Goal: Task Accomplishment & Management: Manage account settings

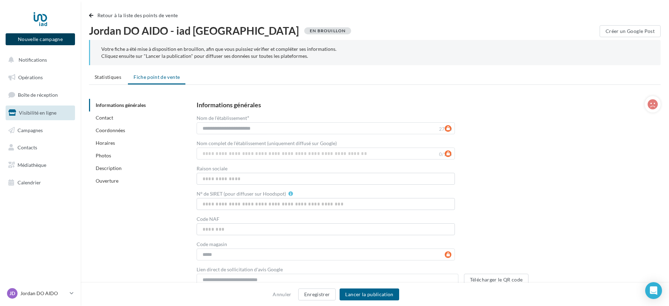
click at [45, 41] on button "Nouvelle campagne" at bounding box center [40, 39] width 69 height 12
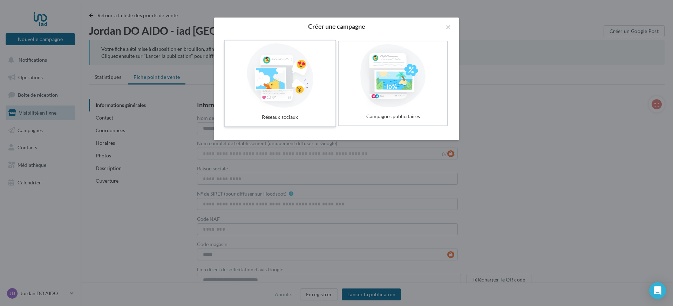
click at [296, 96] on div at bounding box center [279, 75] width 105 height 64
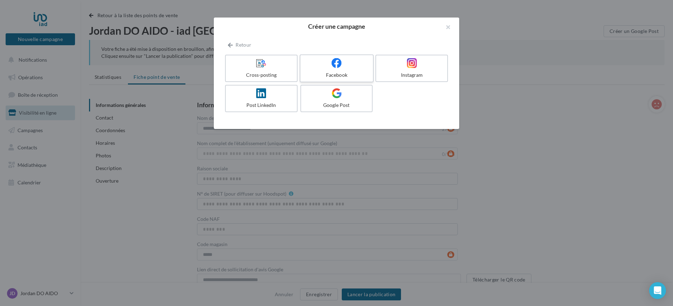
click at [342, 74] on div "Facebook" at bounding box center [336, 74] width 67 height 7
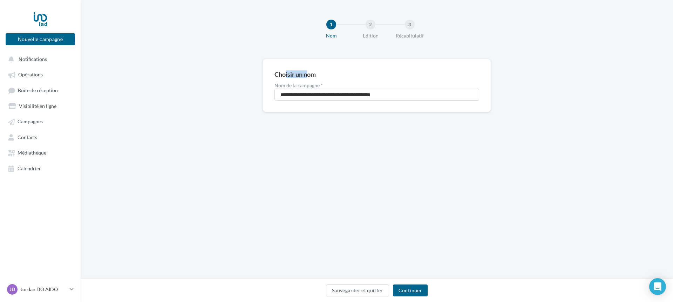
drag, startPoint x: 295, startPoint y: 76, endPoint x: 308, endPoint y: 76, distance: 13.0
click at [308, 76] on div "Choisir un nom" at bounding box center [294, 74] width 41 height 6
click at [308, 84] on label "Nom de la campagne *" at bounding box center [376, 85] width 205 height 5
click at [308, 89] on input "**********" at bounding box center [376, 95] width 205 height 12
click at [393, 95] on input "**********" at bounding box center [376, 95] width 205 height 12
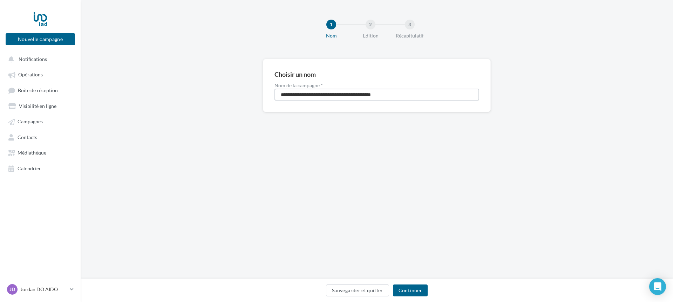
click at [393, 95] on input "**********" at bounding box center [376, 95] width 205 height 12
click at [394, 95] on input "**********" at bounding box center [376, 95] width 205 height 12
type input "**********"
click at [416, 293] on button "Continuer" at bounding box center [410, 291] width 35 height 12
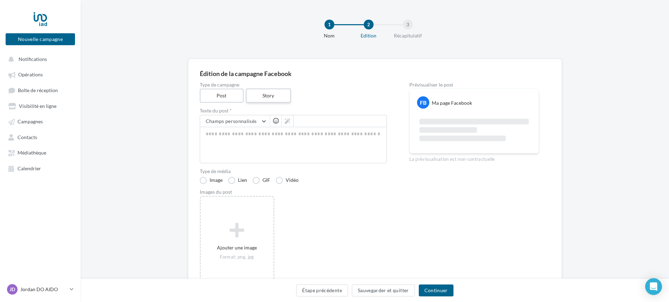
click at [267, 97] on label "Story" at bounding box center [268, 96] width 45 height 14
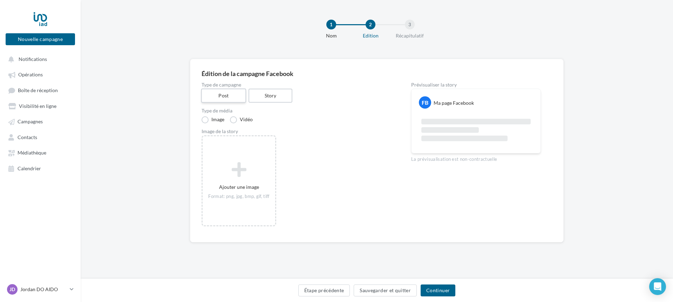
click at [225, 100] on label "Post" at bounding box center [223, 96] width 45 height 14
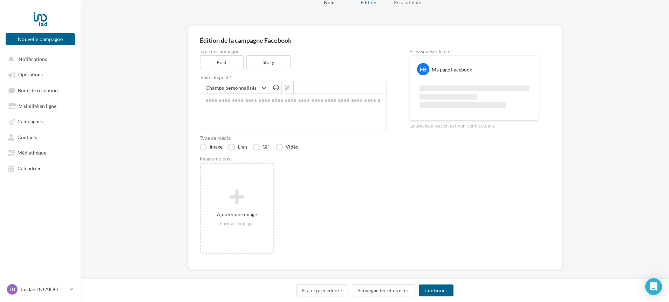
scroll to position [37, 0]
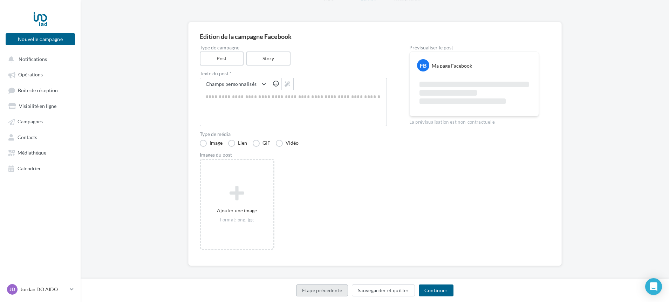
click at [329, 291] on button "Étape précédente" at bounding box center [322, 291] width 52 height 12
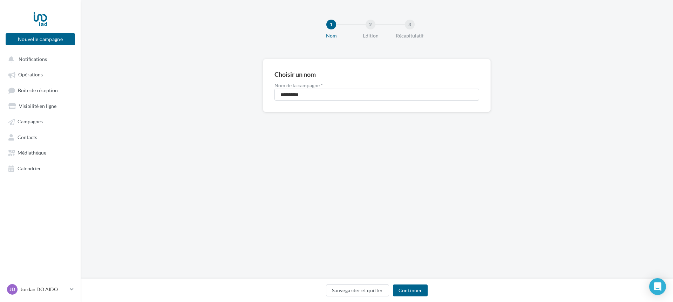
click at [373, 25] on div "2" at bounding box center [370, 25] width 10 height 10
click at [409, 292] on button "Continuer" at bounding box center [410, 291] width 35 height 12
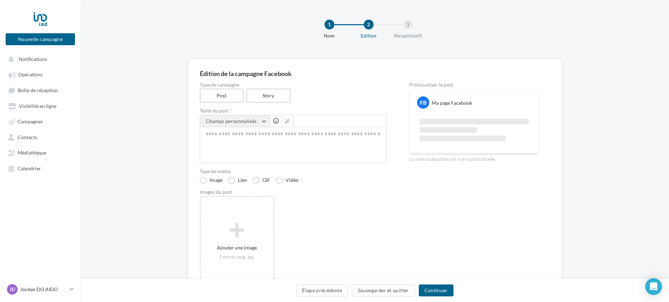
click at [235, 123] on span "Champs personnalisés" at bounding box center [231, 121] width 51 height 6
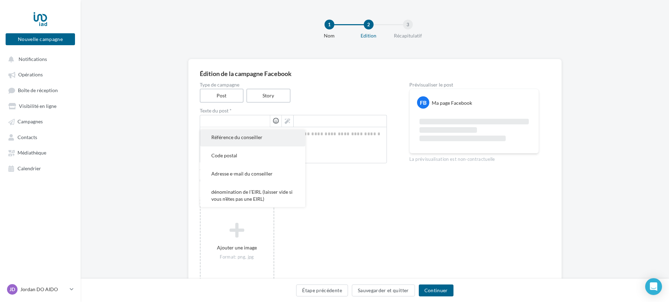
scroll to position [213, 0]
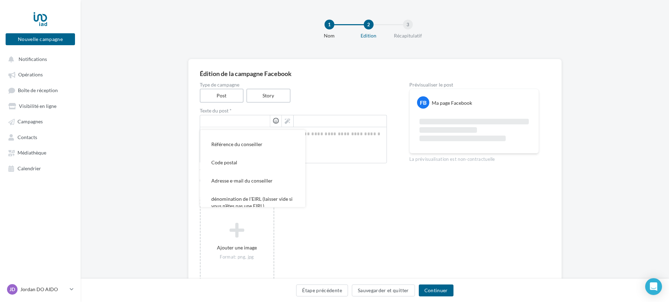
click at [253, 147] on span "Référence du conseiller" at bounding box center [236, 144] width 51 height 6
type textarea "**********"
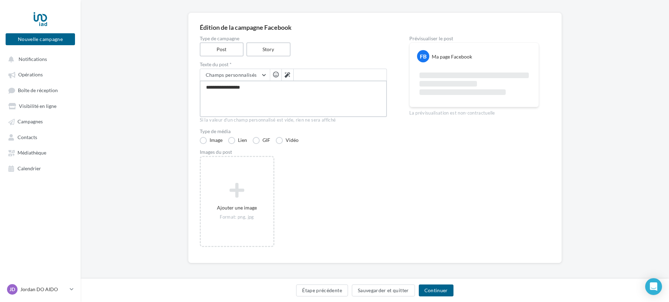
scroll to position [49, 0]
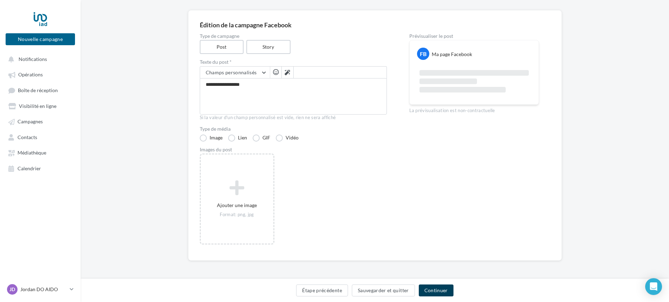
click at [428, 288] on button "Continuer" at bounding box center [436, 291] width 35 height 12
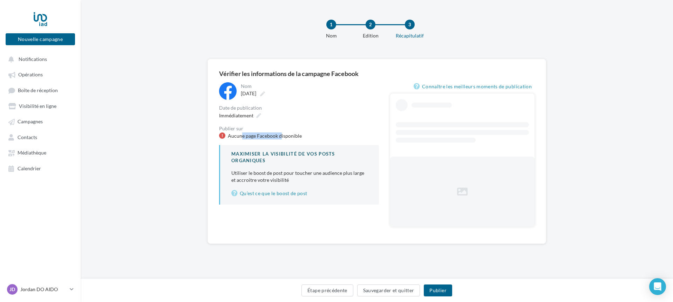
drag, startPoint x: 241, startPoint y: 136, endPoint x: 277, endPoint y: 137, distance: 36.1
click at [280, 139] on div "Aucune page Facebook disponible" at bounding box center [265, 135] width 74 height 7
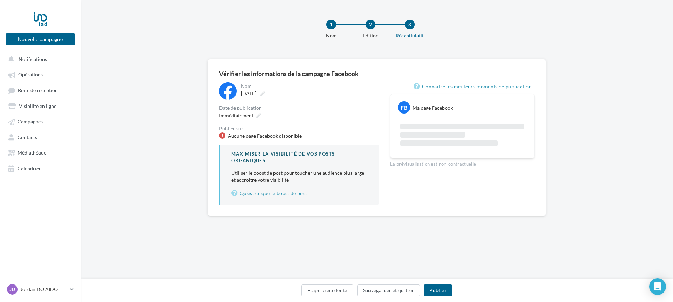
click at [330, 128] on div "Publier sur" at bounding box center [299, 128] width 160 height 5
click at [315, 290] on button "Étape précédente" at bounding box center [327, 291] width 52 height 12
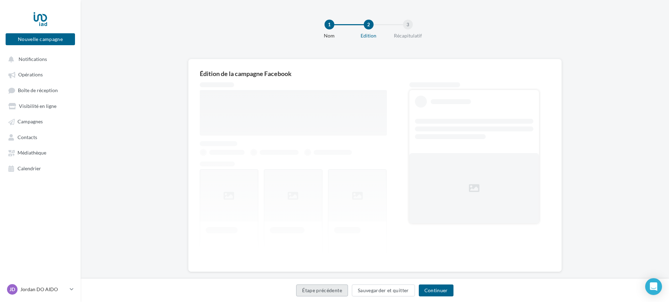
click at [315, 290] on button "Étape précédente" at bounding box center [322, 291] width 52 height 12
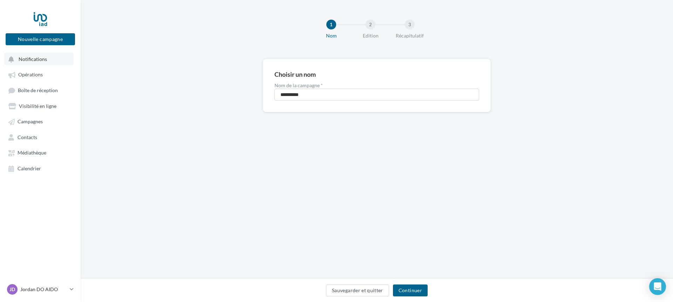
click at [46, 61] on button "Notifications" at bounding box center [38, 59] width 69 height 13
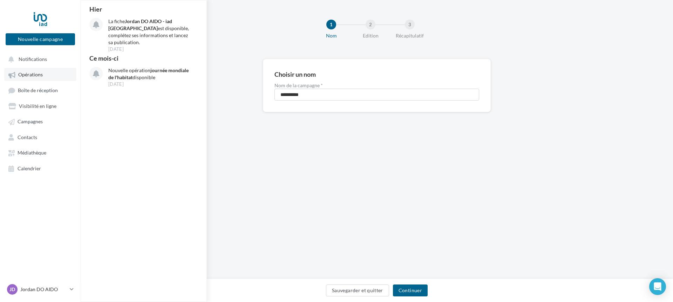
click at [51, 74] on link "Opérations" at bounding box center [40, 74] width 72 height 13
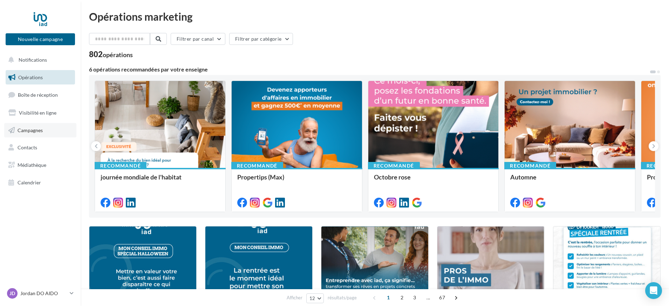
click at [41, 129] on span "Campagnes" at bounding box center [30, 130] width 25 height 6
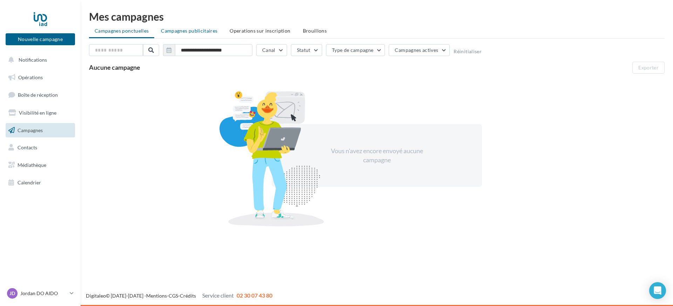
click at [170, 34] on li "Campagnes publicitaires" at bounding box center [189, 31] width 68 height 13
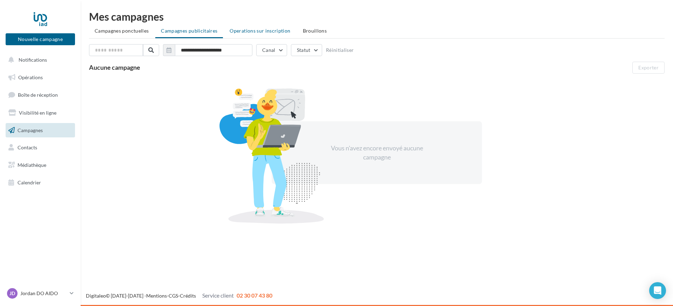
click at [245, 32] on span "Operations sur inscription" at bounding box center [260, 31] width 61 height 6
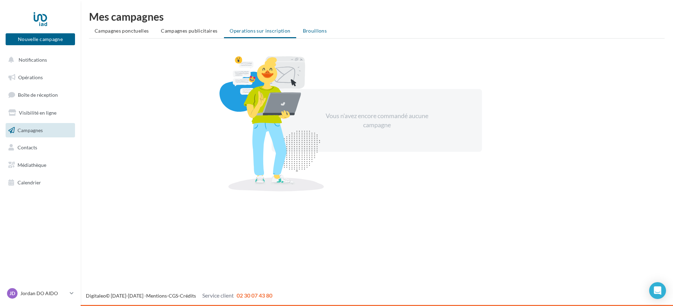
click at [307, 30] on span "Brouillons" at bounding box center [315, 31] width 24 height 6
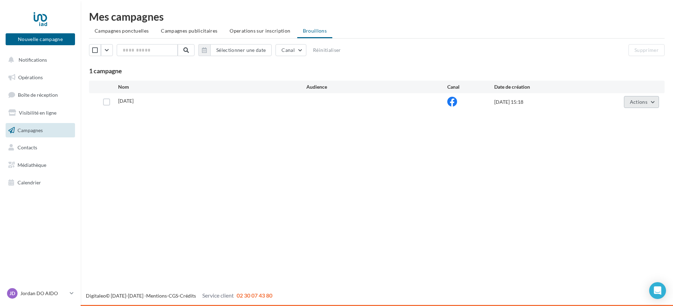
click at [646, 103] on span "Actions" at bounding box center [639, 102] width 18 height 6
click at [624, 173] on button "Supprimer" at bounding box center [624, 173] width 70 height 18
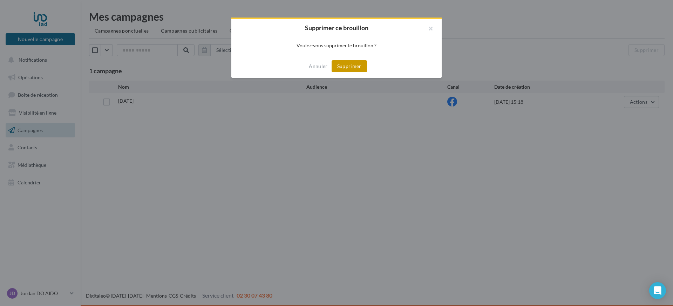
click at [354, 68] on button "Supprimer" at bounding box center [348, 66] width 35 height 12
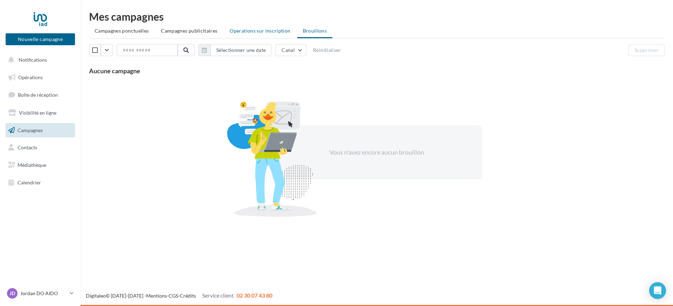
click at [234, 32] on span "Operations sur inscription" at bounding box center [260, 31] width 61 height 6
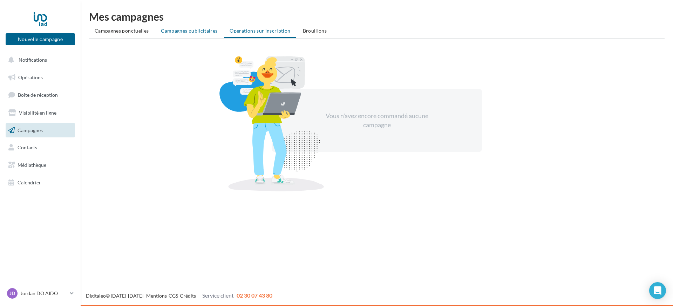
click at [196, 30] on span "Campagnes publicitaires" at bounding box center [189, 31] width 56 height 6
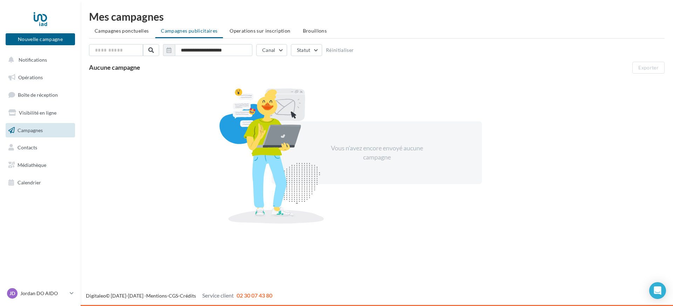
click at [126, 30] on span "Campagnes ponctuelles" at bounding box center [122, 31] width 54 height 6
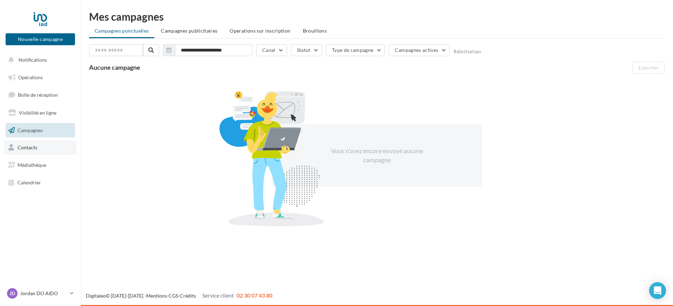
click at [54, 146] on link "Contacts" at bounding box center [40, 147] width 72 height 15
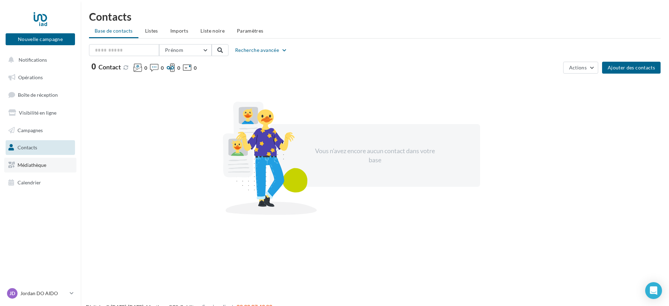
click at [60, 165] on link "Médiathèque" at bounding box center [40, 165] width 72 height 15
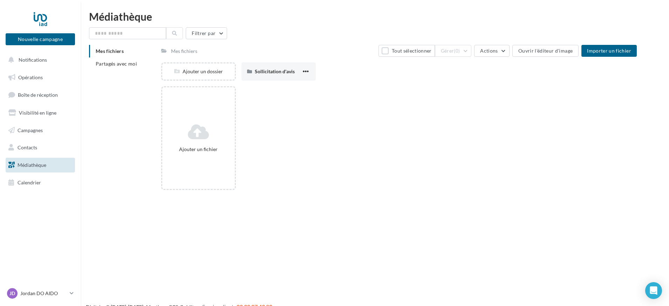
click at [52, 180] on link "Calendrier" at bounding box center [40, 182] width 72 height 15
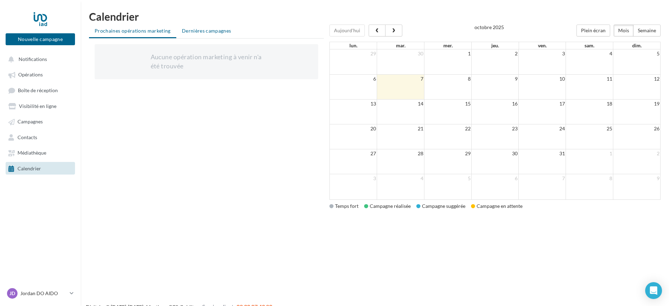
click at [200, 33] on span "Dernières campagnes" at bounding box center [206, 31] width 49 height 6
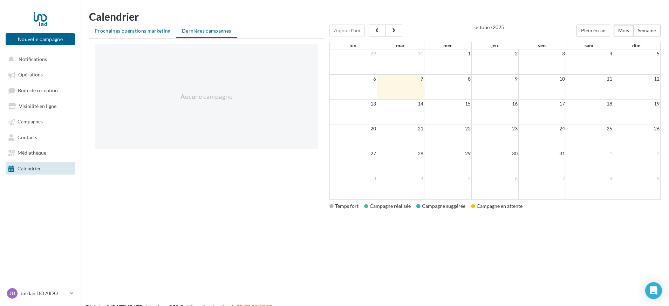
click at [151, 31] on span "Prochaines opérations marketing" at bounding box center [133, 31] width 76 height 6
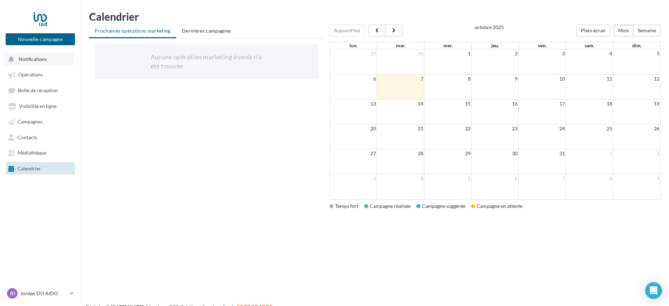
click at [18, 60] on button "Notifications" at bounding box center [38, 59] width 69 height 13
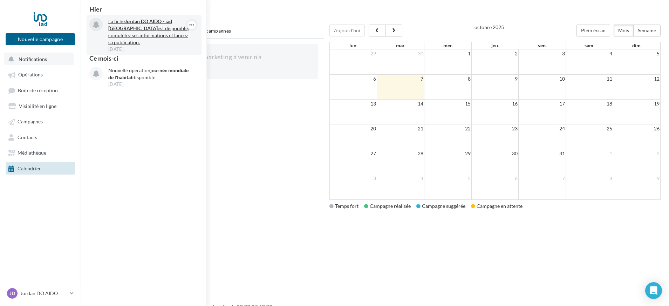
click at [150, 31] on p "La fiche Jordan DO AIDO - iad France est disponible, complétez ses informations…" at bounding box center [148, 32] width 81 height 28
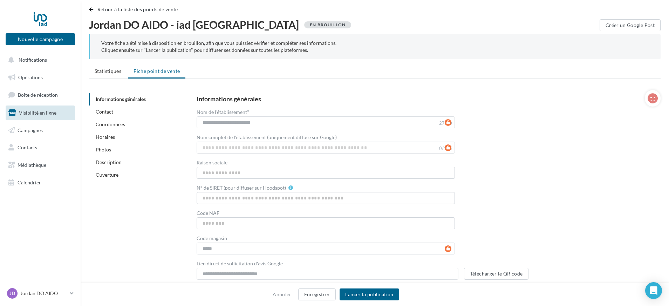
scroll to position [7, 0]
click at [236, 172] on input "Raison sociale" at bounding box center [326, 171] width 259 height 12
type input "**********"
click at [239, 200] on input "N° de SIRET (pour diffuser sur Hoodspot)" at bounding box center [326, 197] width 259 height 12
type input "**********"
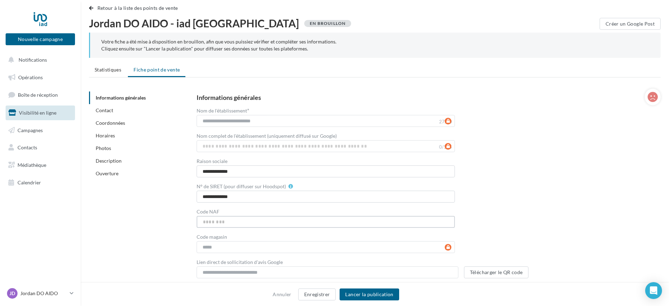
click at [224, 222] on input "Code NAF" at bounding box center [326, 222] width 259 height 12
type input "*****"
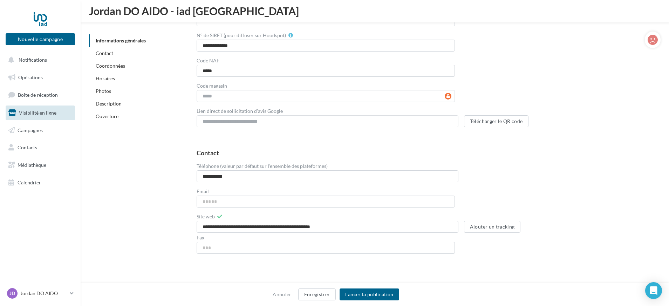
scroll to position [185, 0]
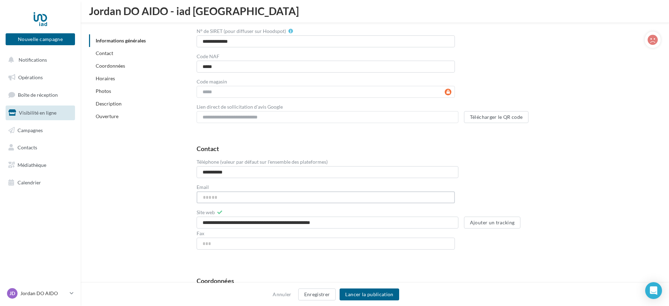
click at [213, 197] on input "Email" at bounding box center [326, 197] width 259 height 12
type input "**********"
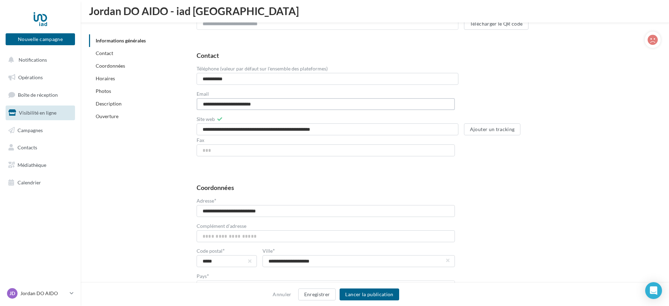
scroll to position [281, 0]
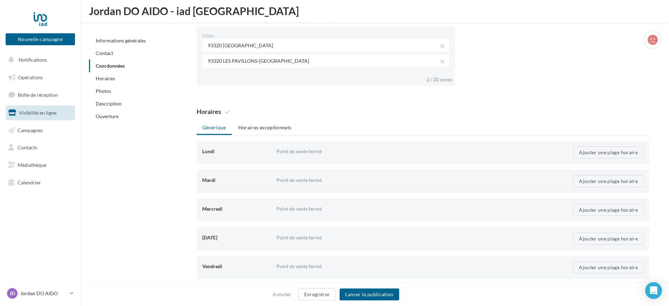
scroll to position [581, 0]
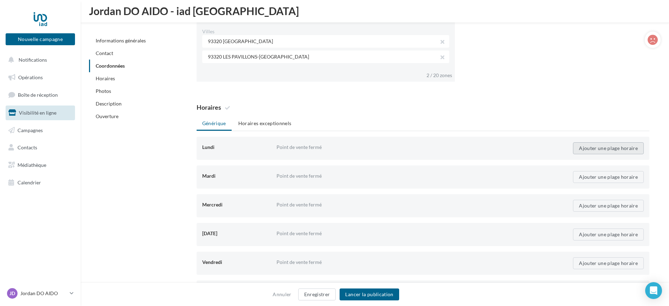
click at [620, 150] on button "Ajouter une plage horaire" at bounding box center [608, 148] width 71 height 12
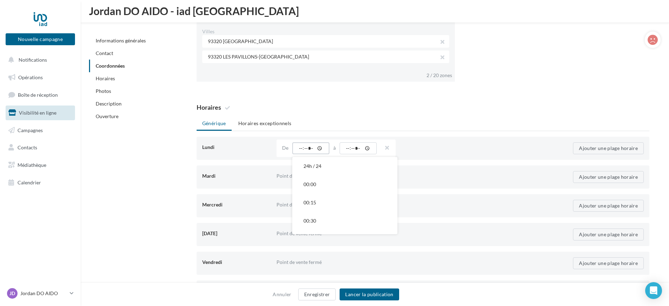
click at [301, 148] on input "time" at bounding box center [310, 148] width 37 height 12
click at [327, 200] on button "10:00" at bounding box center [344, 201] width 105 height 18
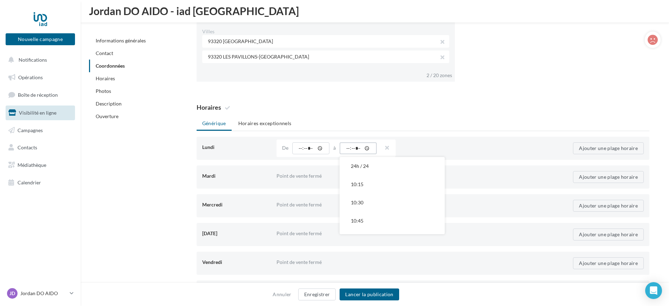
click at [355, 148] on input "time" at bounding box center [358, 148] width 37 height 12
click at [368, 163] on button "19:30" at bounding box center [392, 161] width 105 height 18
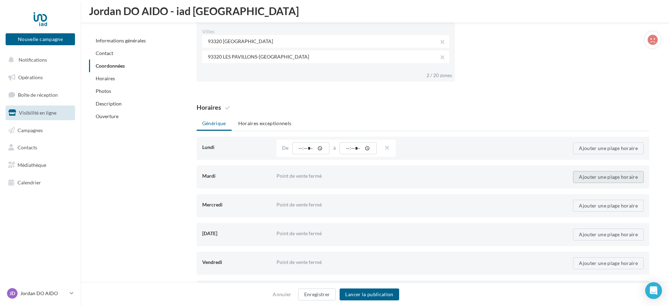
click at [602, 178] on button "Ajouter une plage horaire" at bounding box center [608, 177] width 71 height 12
click at [308, 180] on input "time" at bounding box center [310, 177] width 37 height 12
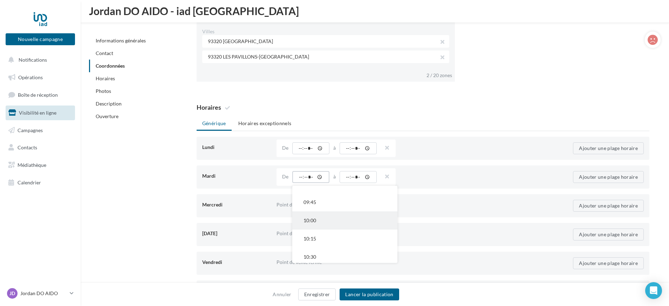
scroll to position [722, 0]
click at [333, 224] on button "10:00" at bounding box center [344, 220] width 105 height 18
click at [360, 178] on input "time" at bounding box center [358, 177] width 37 height 12
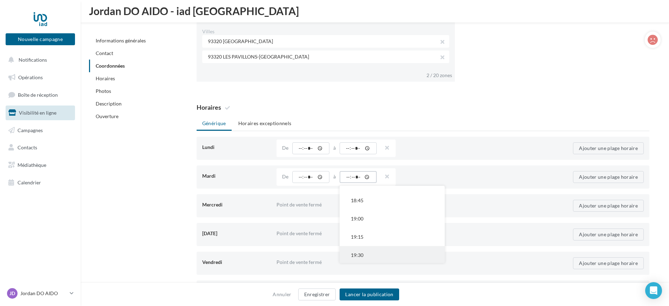
scroll to position [634, 0]
click at [370, 250] on button "19:30" at bounding box center [392, 254] width 105 height 18
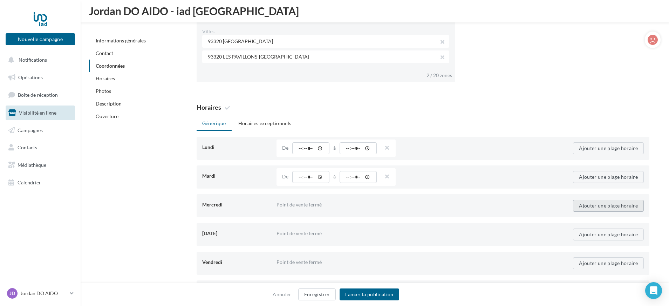
click at [611, 205] on button "Ajouter une plage horaire" at bounding box center [608, 206] width 71 height 12
click at [304, 205] on input "time" at bounding box center [310, 206] width 37 height 12
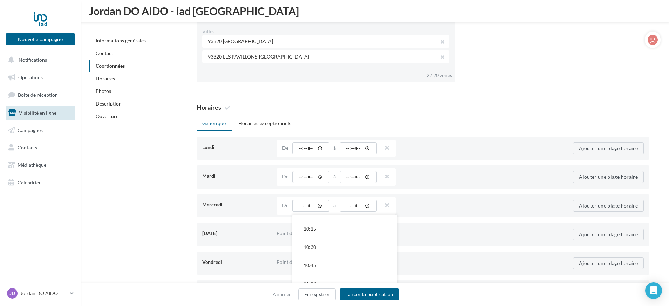
scroll to position [727, 0]
click at [328, 244] on button "10:00" at bounding box center [344, 243] width 105 height 18
click at [346, 207] on input "time" at bounding box center [358, 206] width 37 height 12
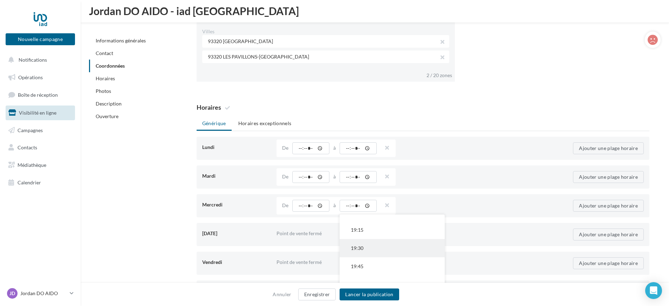
click at [379, 248] on button "19:30" at bounding box center [392, 248] width 105 height 18
click at [589, 236] on button "Ajouter une plage horaire" at bounding box center [608, 234] width 71 height 12
click at [308, 236] on input "time" at bounding box center [310, 234] width 37 height 12
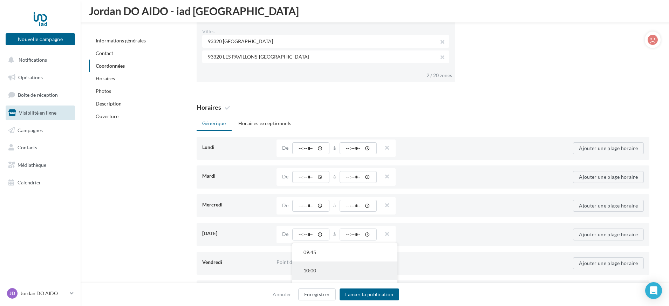
click at [330, 268] on button "10:00" at bounding box center [344, 270] width 105 height 18
click at [353, 238] on input "time" at bounding box center [358, 234] width 37 height 12
click at [372, 255] on button "19:30" at bounding box center [392, 252] width 105 height 18
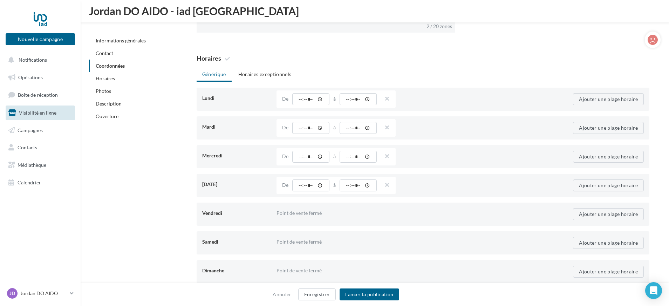
scroll to position [684, 0]
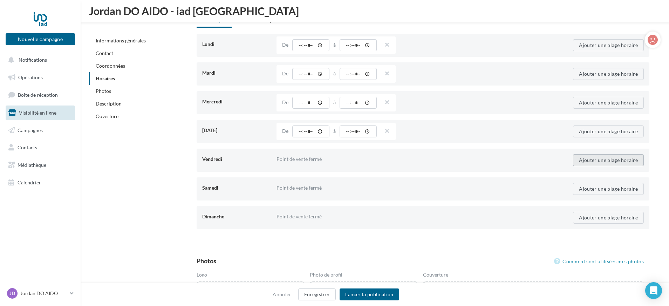
click at [587, 165] on button "Ajouter une plage horaire" at bounding box center [608, 160] width 71 height 12
click at [305, 159] on input "time" at bounding box center [310, 160] width 37 height 12
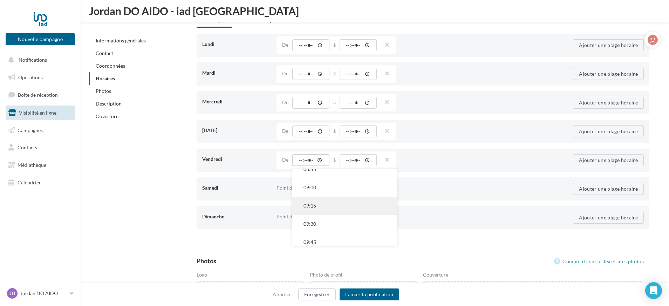
scroll to position [703, 0]
click at [331, 226] on button "10:00" at bounding box center [344, 222] width 105 height 18
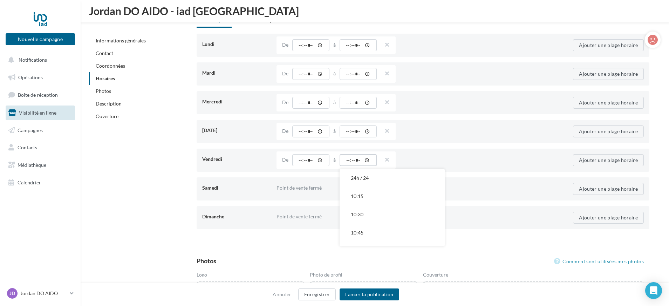
click at [352, 162] on input "time" at bounding box center [358, 160] width 37 height 12
click at [376, 220] on button "19:30" at bounding box center [392, 223] width 105 height 18
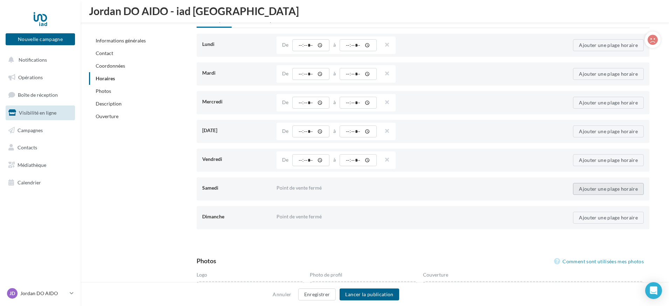
click at [604, 190] on button "Ajouter une plage horaire" at bounding box center [608, 189] width 71 height 12
click at [310, 189] on input "time" at bounding box center [310, 189] width 37 height 12
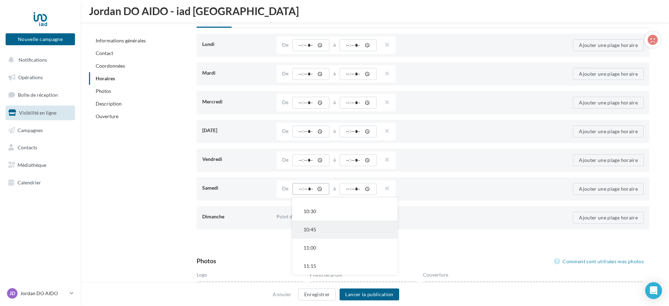
scroll to position [742, 0]
click at [324, 212] on button "10:00" at bounding box center [344, 212] width 105 height 18
drag, startPoint x: 347, startPoint y: 190, endPoint x: 348, endPoint y: 194, distance: 5.1
click at [347, 190] on input "time" at bounding box center [358, 189] width 37 height 12
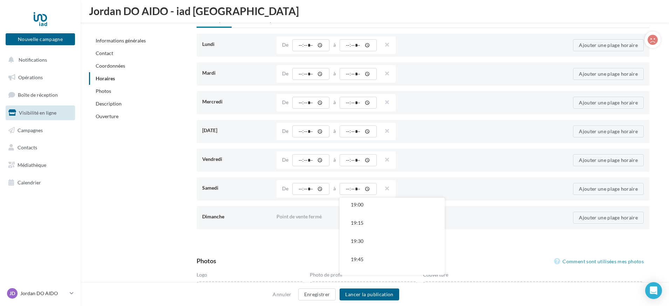
click at [371, 238] on button "19:30" at bounding box center [392, 241] width 105 height 18
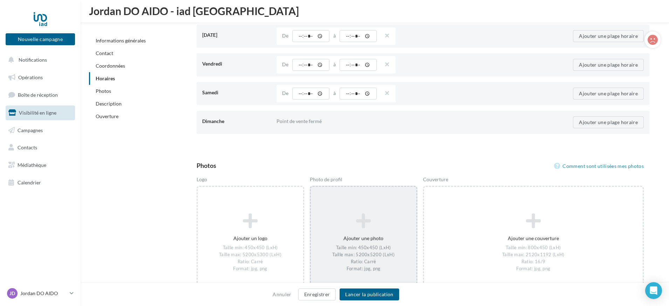
scroll to position [867, 0]
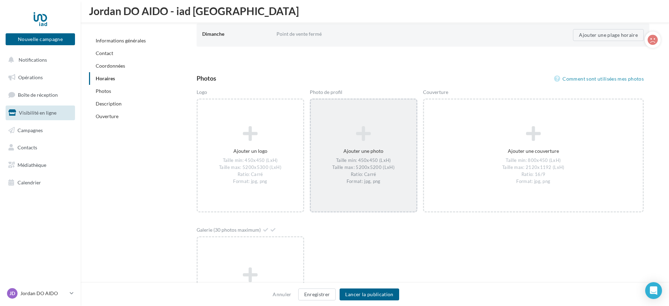
click at [362, 165] on div "Taille min: 450x450 (LxH) Taille max: 5200x5200 (LxH) Ratio: Carré Format: jpg,…" at bounding box center [364, 171] width 100 height 27
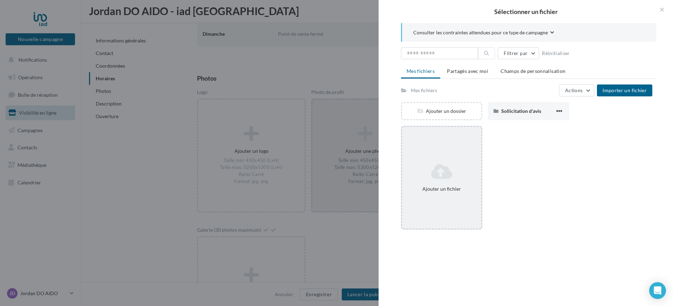
click at [437, 165] on icon at bounding box center [442, 171] width 74 height 17
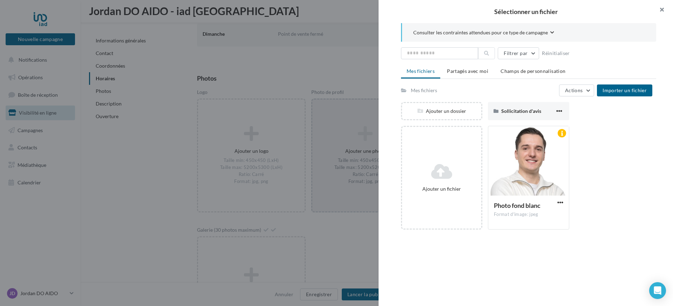
click at [662, 10] on button "button" at bounding box center [659, 10] width 28 height 21
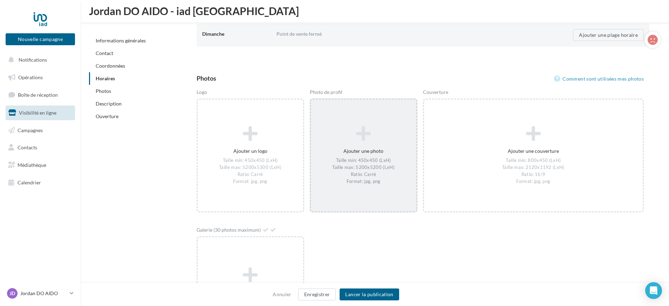
click at [390, 156] on div "Ajouter une photo Taille min: 450x450 (LxH) Taille max: 5200x5200 (LxH) Ratio: …" at bounding box center [363, 156] width 105 height 66
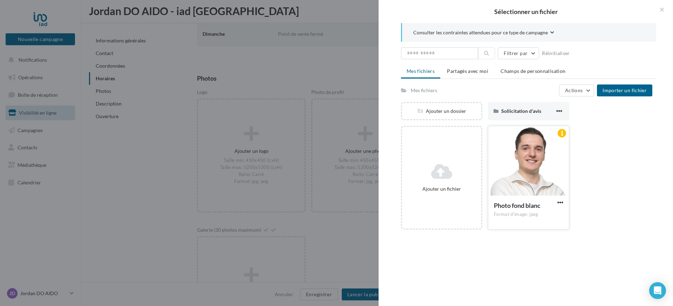
click at [501, 159] on div at bounding box center [528, 161] width 81 height 70
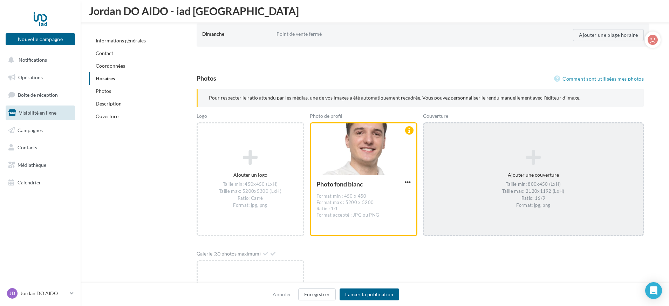
click at [502, 182] on div "Taille min: 800x450 (LxH) Taille max: 2120x1192 (LxH) Ratio: 16/9 Format: jpg, …" at bounding box center [533, 195] width 213 height 27
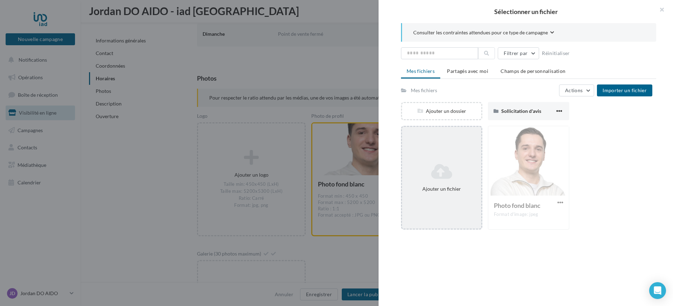
click at [458, 149] on div "Ajouter un fichier" at bounding box center [441, 178] width 81 height 104
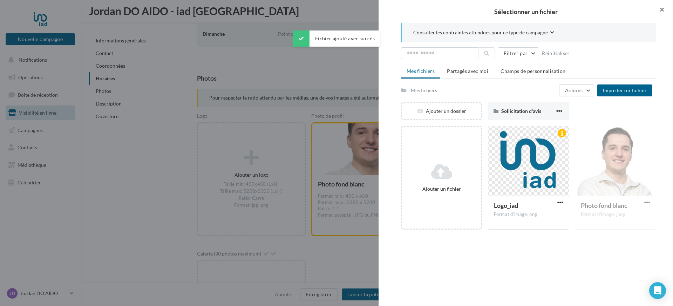
click at [661, 8] on button "button" at bounding box center [659, 10] width 28 height 21
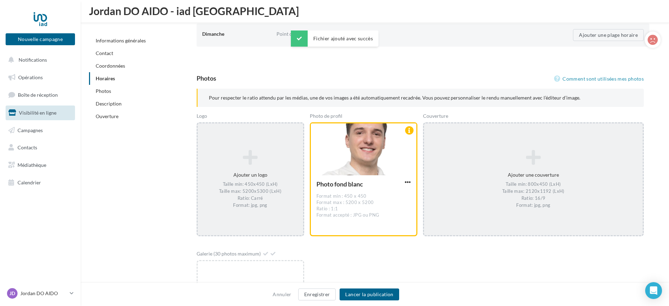
click at [275, 170] on div "Ajouter un logo Taille min: 450x450 (LxH) Taille max: 5200x5300 (LxH) Ratio: Ca…" at bounding box center [250, 179] width 105 height 66
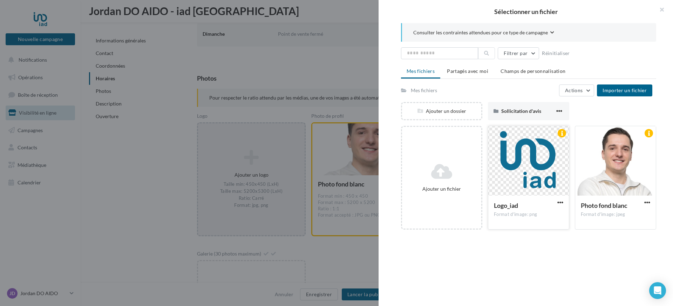
click at [498, 165] on div at bounding box center [528, 161] width 81 height 70
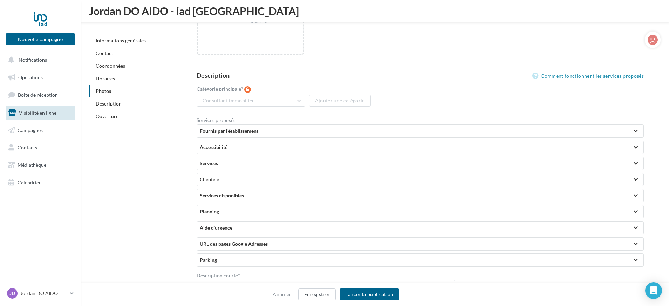
scroll to position [1194, 0]
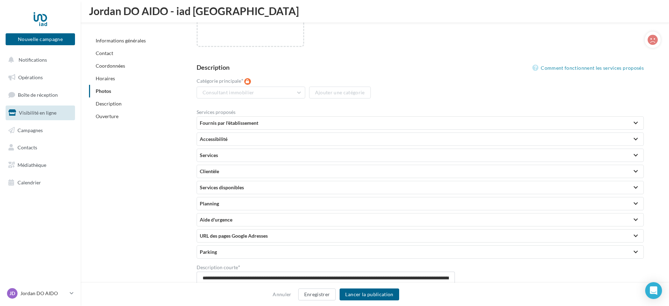
click at [266, 120] on div "Fournis par l'établissement" at bounding box center [420, 122] width 441 height 7
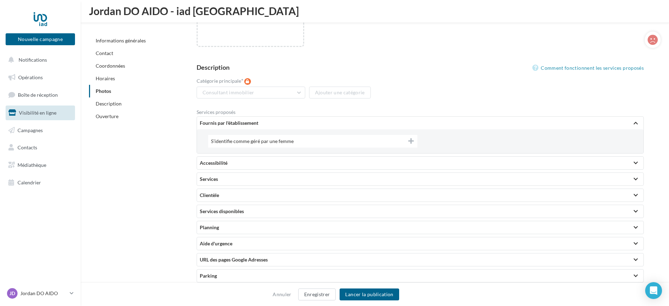
click at [286, 142] on span "S'identifie comme géré par une femme" at bounding box center [258, 141] width 94 height 6
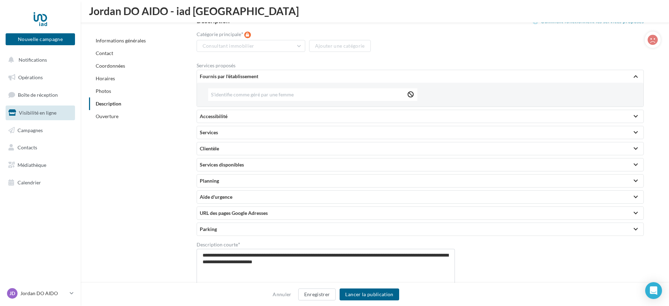
scroll to position [1246, 0]
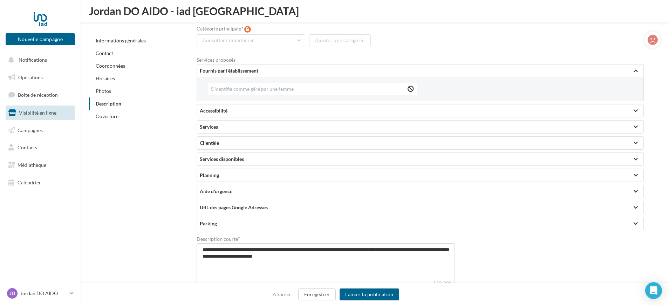
click at [580, 72] on div "Fournis par l'établissement" at bounding box center [420, 70] width 441 height 7
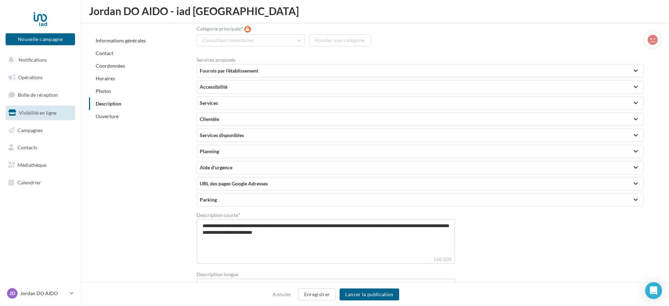
click at [253, 91] on div "Accessibilité" at bounding box center [420, 87] width 447 height 13
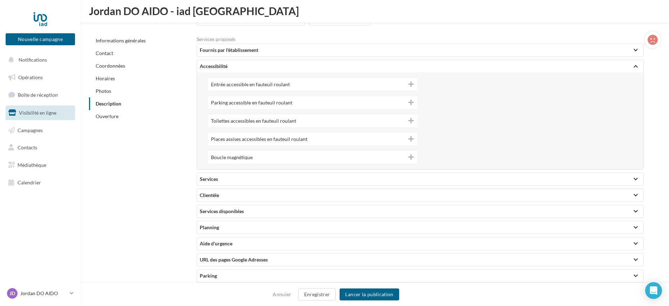
scroll to position [1267, 0]
click at [291, 63] on div "Accessibilité" at bounding box center [420, 65] width 441 height 7
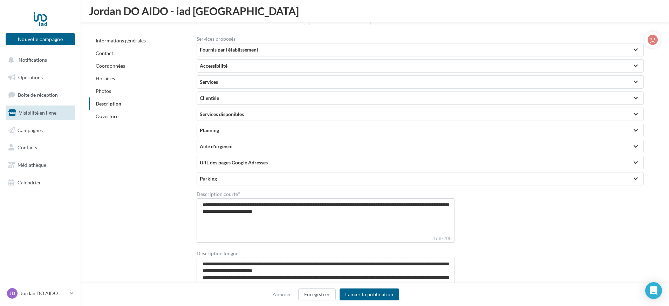
click at [228, 86] on div "Services" at bounding box center [420, 82] width 447 height 13
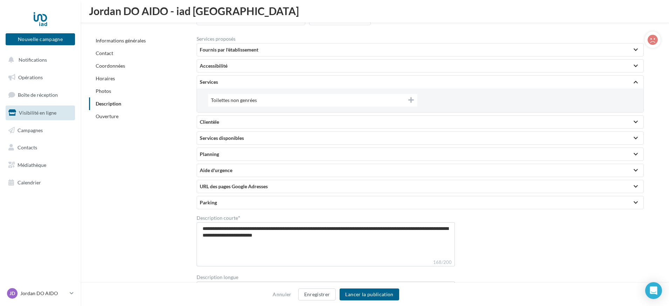
click at [247, 85] on div "Services" at bounding box center [420, 81] width 441 height 7
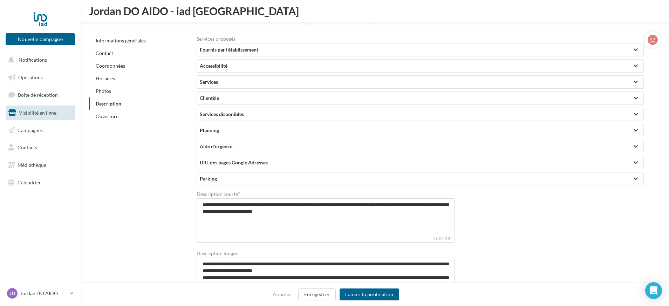
click at [246, 95] on div "Clientèle" at bounding box center [420, 98] width 441 height 7
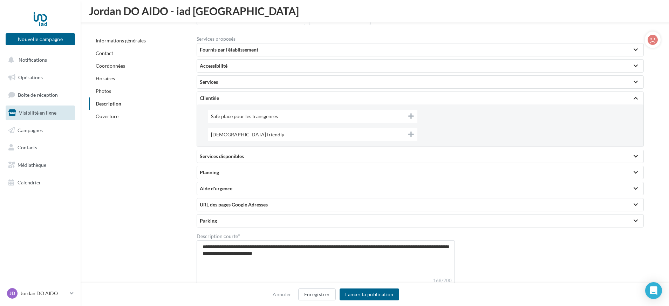
click at [242, 98] on div "Clientèle" at bounding box center [420, 98] width 441 height 7
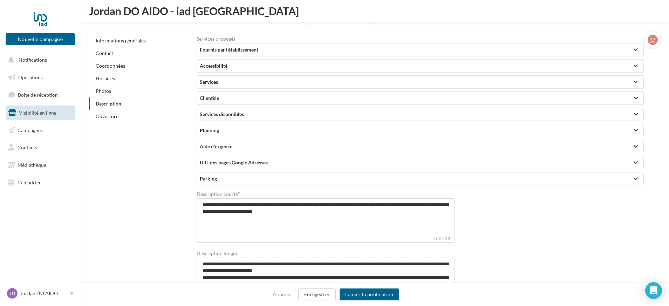
click at [239, 114] on div "Services disponibles" at bounding box center [420, 114] width 441 height 7
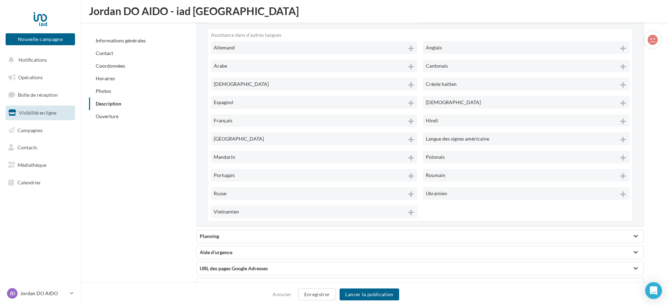
scroll to position [1401, 0]
click at [231, 175] on span "Portugais" at bounding box center [224, 175] width 21 height 6
click at [231, 119] on div "Français" at bounding box center [314, 120] width 206 height 13
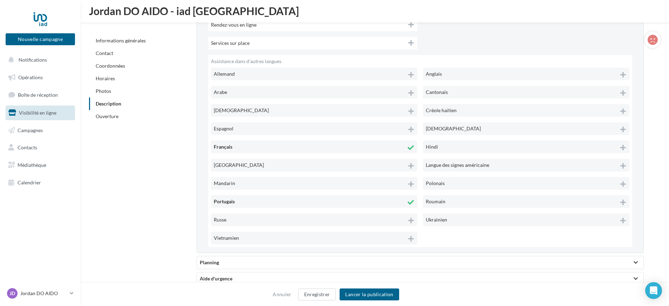
scroll to position [1351, 0]
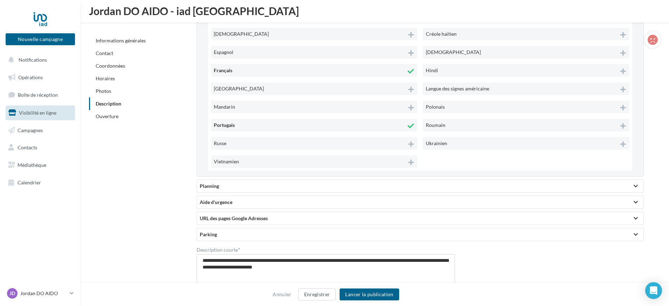
click at [223, 183] on div "Planning" at bounding box center [420, 186] width 441 height 7
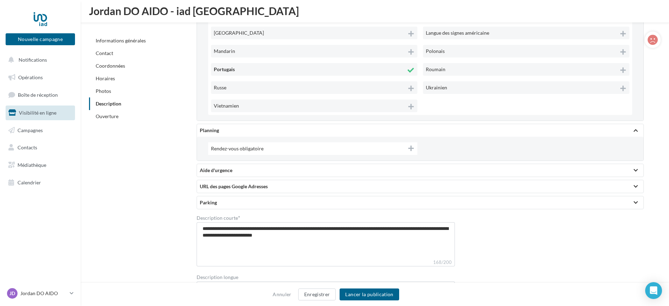
scroll to position [1536, 0]
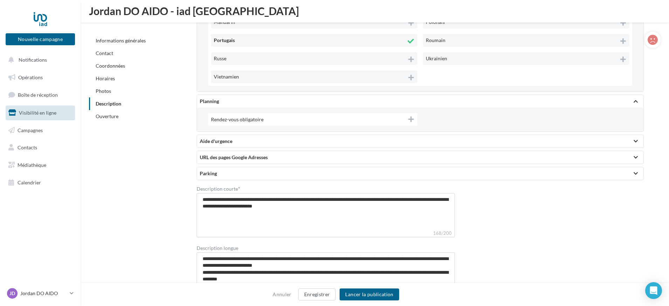
click at [240, 144] on div "Aide d'urgence" at bounding box center [420, 141] width 441 height 7
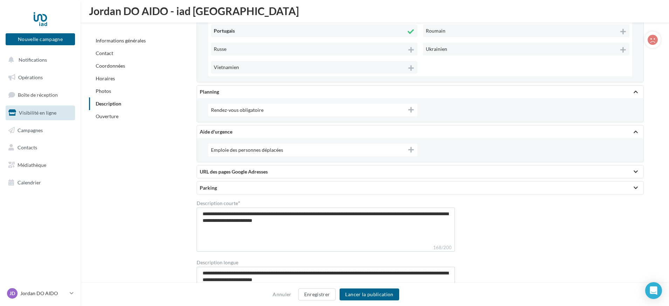
scroll to position [1547, 0]
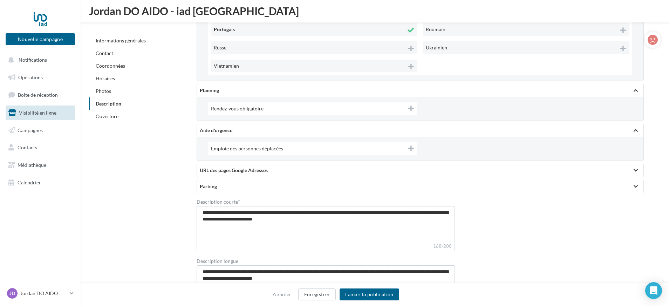
click at [227, 171] on div "URL des pages Google Adresses" at bounding box center [420, 170] width 441 height 7
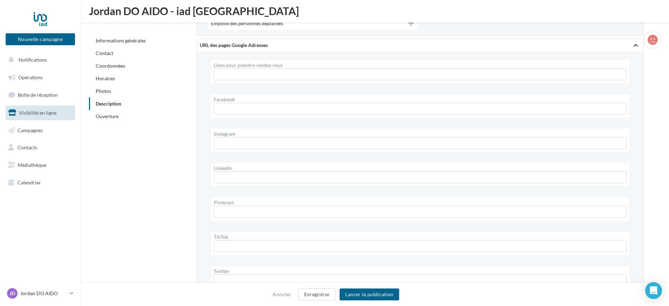
scroll to position [1676, 0]
click at [235, 102] on input "Facebook" at bounding box center [420, 104] width 413 height 12
click at [239, 104] on input "Facebook" at bounding box center [420, 104] width 413 height 12
paste input "**********"
type input "**********"
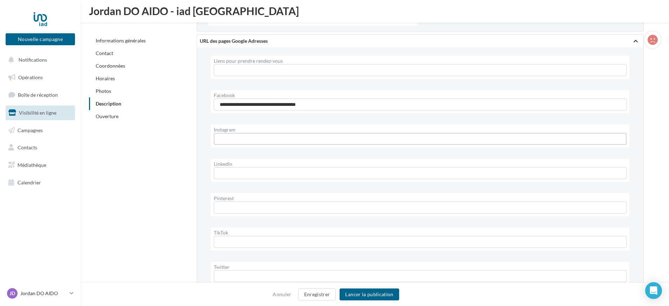
click at [252, 139] on input "Instagram" at bounding box center [420, 139] width 413 height 12
paste input "**********"
type input "**********"
click at [237, 171] on input "LinkedIn" at bounding box center [420, 173] width 413 height 12
paste input "**********"
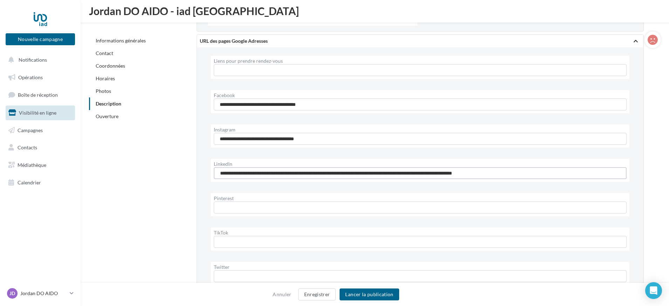
type input "**********"
click at [265, 203] on input "Pinterest" at bounding box center [420, 207] width 413 height 12
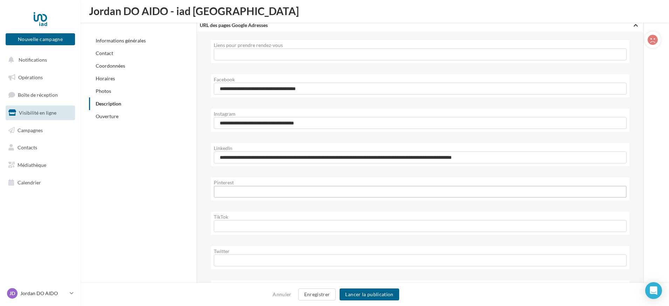
scroll to position [1703, 0]
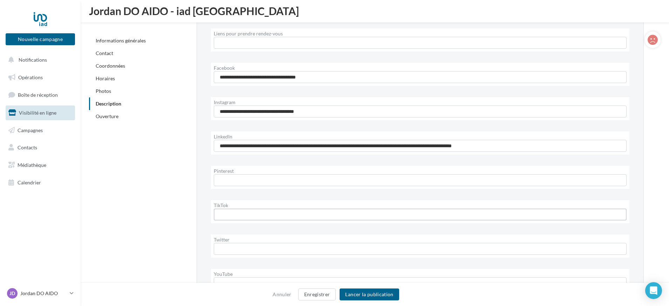
click at [234, 211] on input "TikTok" at bounding box center [420, 214] width 413 height 12
paste input "**********"
type input "**********"
click at [257, 249] on input "Twitter" at bounding box center [420, 249] width 413 height 12
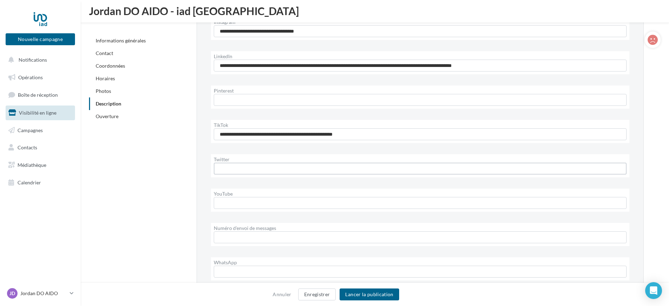
scroll to position [1787, 0]
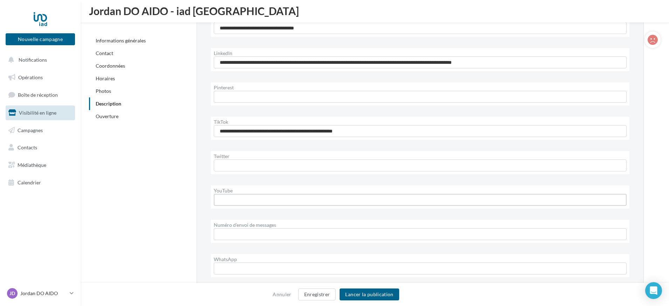
click at [240, 194] on input "YouTube" at bounding box center [420, 200] width 413 height 12
click at [251, 233] on input "Numéro d'envoi de messages" at bounding box center [420, 234] width 413 height 12
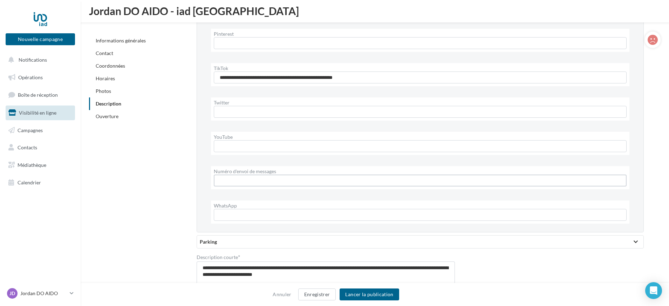
scroll to position [1842, 0]
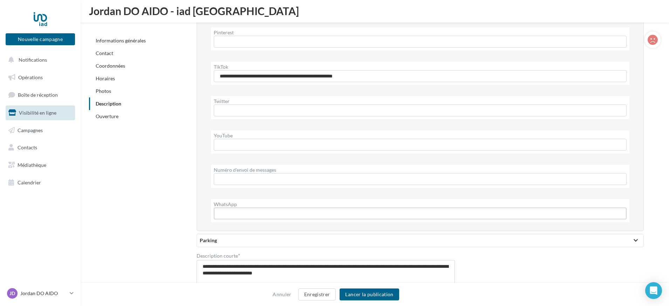
click at [242, 209] on input "WhatsApp" at bounding box center [420, 213] width 413 height 12
click at [224, 177] on input "Numéro d'envoi de messages" at bounding box center [420, 179] width 413 height 12
type input "*"
drag, startPoint x: 260, startPoint y: 178, endPoint x: 210, endPoint y: 175, distance: 50.2
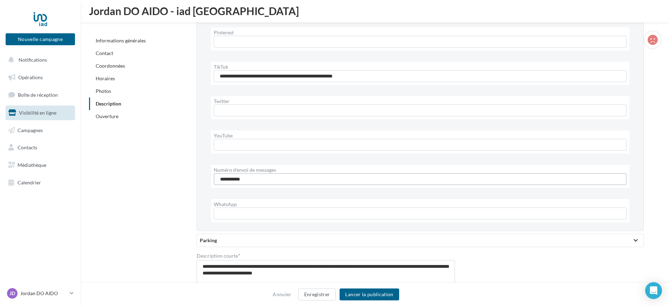
click at [210, 175] on div "**********" at bounding box center [420, 176] width 424 height 23
type input "**********"
click at [273, 212] on input "WhatsApp" at bounding box center [420, 213] width 413 height 12
paste input "**********"
type input "**********"
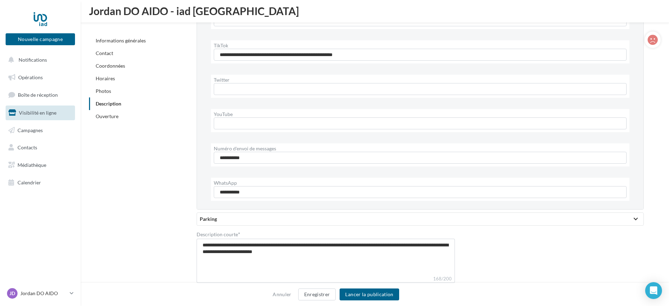
scroll to position [1895, 0]
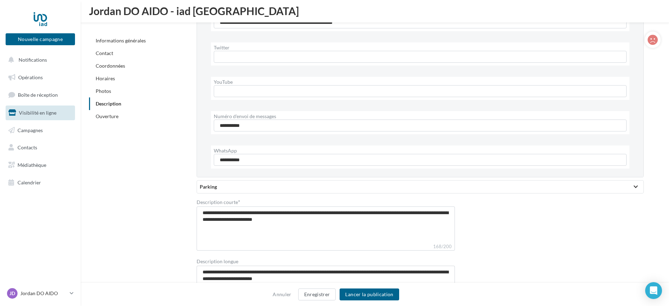
click at [206, 186] on div "Parking" at bounding box center [420, 186] width 441 height 7
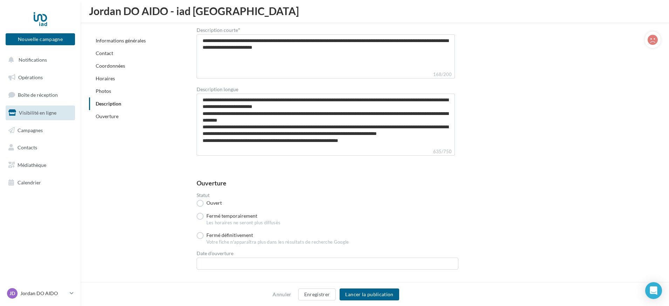
scroll to position [2217, 0]
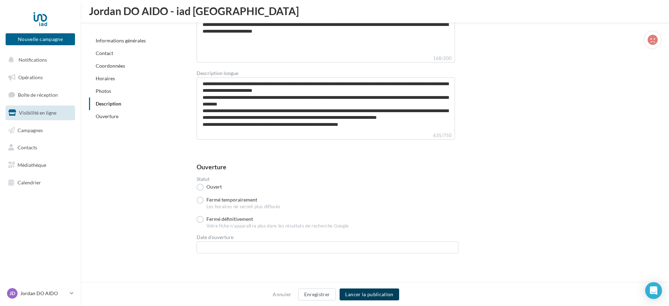
click at [379, 290] on button "Lancer la publication" at bounding box center [369, 294] width 59 height 12
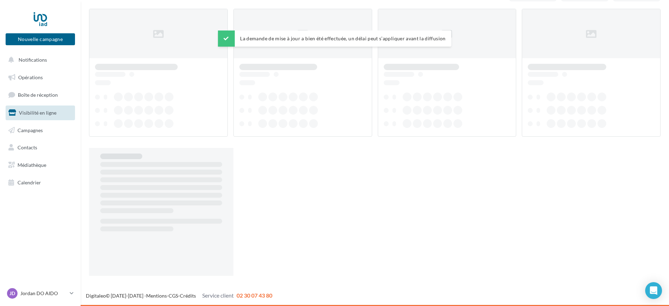
scroll to position [11, 0]
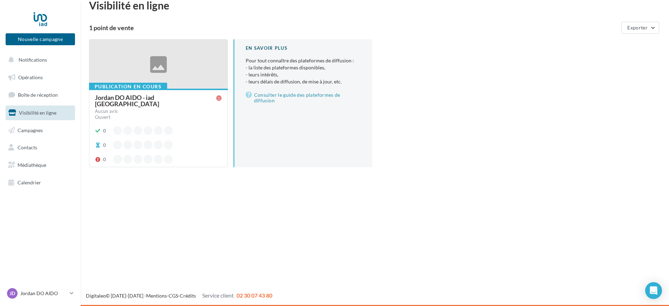
click at [159, 116] on div "Jordan DO AIDO - iad [GEOGRAPHIC_DATA] Aucun avis Ouvert" at bounding box center [158, 107] width 127 height 26
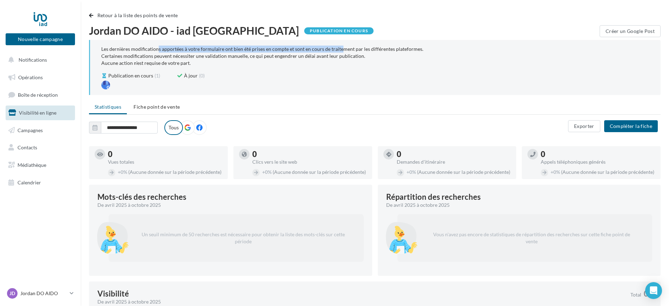
drag, startPoint x: 159, startPoint y: 49, endPoint x: 338, endPoint y: 49, distance: 178.7
click at [338, 49] on div "Les dernières modifications apportées à votre formulaire ont bien été prises en…" at bounding box center [375, 56] width 548 height 21
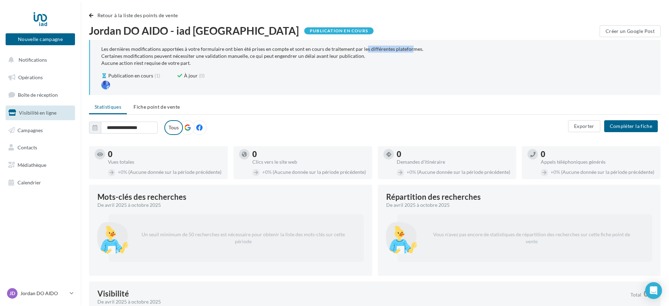
drag, startPoint x: 379, startPoint y: 49, endPoint x: 419, endPoint y: 45, distance: 39.8
click at [420, 46] on div "Les dernières modifications apportées à votre formulaire ont bien été prises en…" at bounding box center [375, 56] width 548 height 21
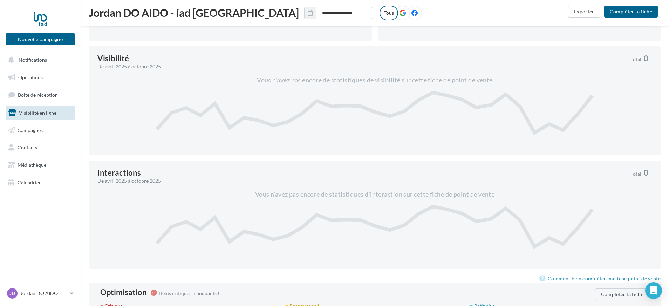
scroll to position [311, 0]
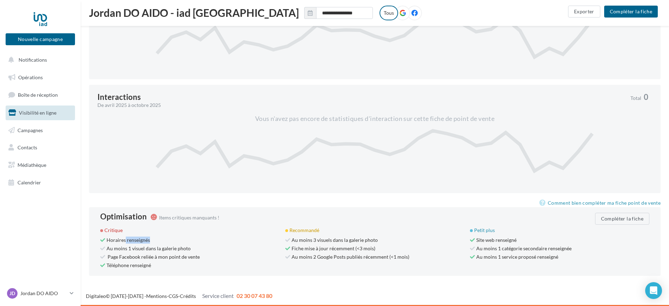
drag, startPoint x: 139, startPoint y: 239, endPoint x: 152, endPoint y: 238, distance: 13.7
click at [152, 238] on div "Horaires renseignés" at bounding box center [189, 240] width 179 height 7
drag, startPoint x: 122, startPoint y: 248, endPoint x: 184, endPoint y: 246, distance: 62.7
click at [184, 246] on span "Au moins 1 visuel dans la galerie photo" at bounding box center [145, 248] width 90 height 6
drag, startPoint x: 112, startPoint y: 249, endPoint x: 142, endPoint y: 247, distance: 29.9
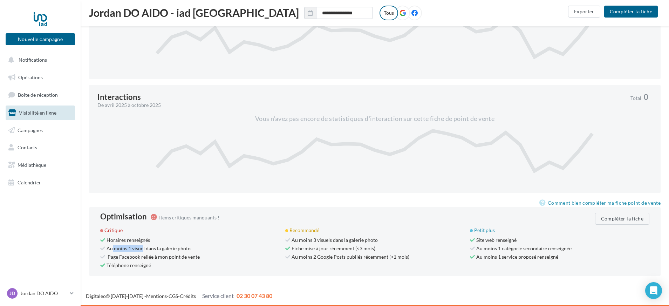
click at [142, 247] on span "Au moins 1 visuel dans la galerie photo" at bounding box center [145, 248] width 90 height 6
drag, startPoint x: 91, startPoint y: 258, endPoint x: 214, endPoint y: 256, distance: 123.4
click at [214, 256] on div "Optimisation Items critiques manquants ! Compléter la fiche Critique Horaires r…" at bounding box center [375, 241] width 572 height 69
click at [215, 256] on div "Page Facebook reliée à mon point de vente" at bounding box center [189, 256] width 179 height 7
drag, startPoint x: 166, startPoint y: 216, endPoint x: 219, endPoint y: 215, distance: 53.3
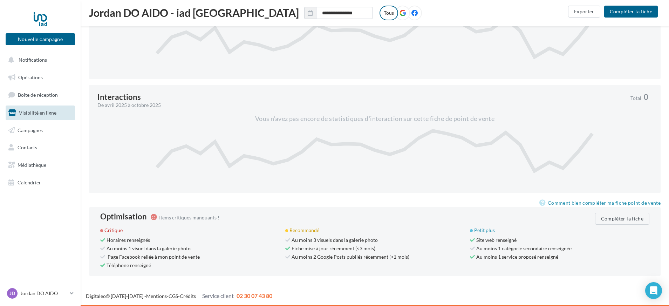
click at [219, 215] on div "Optimisation Items critiques manquants ! Compléter la fiche" at bounding box center [374, 217] width 549 height 8
drag, startPoint x: 114, startPoint y: 230, endPoint x: 125, endPoint y: 230, distance: 10.9
click at [125, 230] on div "Critique" at bounding box center [189, 230] width 179 height 7
drag, startPoint x: 298, startPoint y: 229, endPoint x: 320, endPoint y: 229, distance: 22.1
click at [320, 228] on div "Recommandé" at bounding box center [374, 230] width 179 height 7
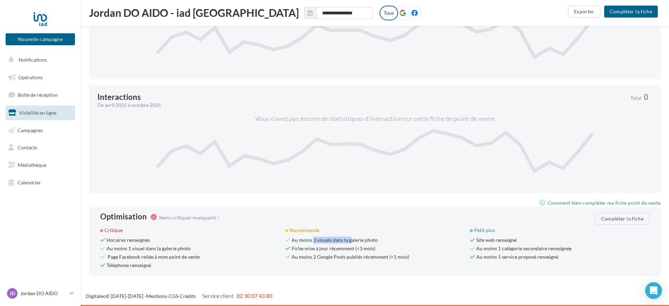
drag, startPoint x: 313, startPoint y: 239, endPoint x: 351, endPoint y: 239, distance: 38.9
click at [351, 239] on span "Au moins 3 visuels dans la galerie photo" at bounding box center [331, 240] width 93 height 6
drag, startPoint x: 296, startPoint y: 249, endPoint x: 334, endPoint y: 249, distance: 38.2
click at [334, 249] on span "Fiche mise à jour récemment (<3 mois)" at bounding box center [330, 248] width 90 height 6
drag, startPoint x: 343, startPoint y: 257, endPoint x: 364, endPoint y: 256, distance: 21.0
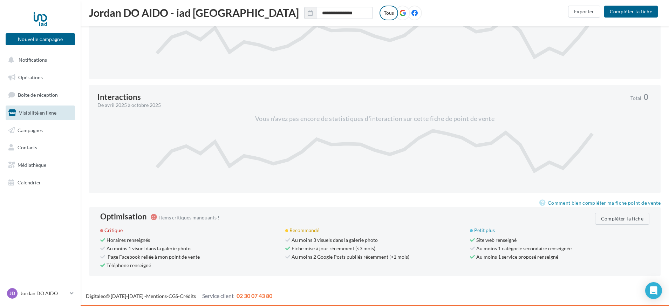
click at [364, 256] on span "Au moins 2 Google Posts publiés récemment (<1 mois)" at bounding box center [347, 257] width 124 height 6
drag, startPoint x: 360, startPoint y: 257, endPoint x: 387, endPoint y: 257, distance: 26.6
click at [387, 257] on span "Au moins 2 Google Posts publiés récemment (<1 mois)" at bounding box center [347, 257] width 124 height 6
drag, startPoint x: 400, startPoint y: 257, endPoint x: 408, endPoint y: 257, distance: 7.7
click at [408, 257] on div "Au moins 2 Google Posts publiés récemment (<1 mois)" at bounding box center [374, 256] width 179 height 7
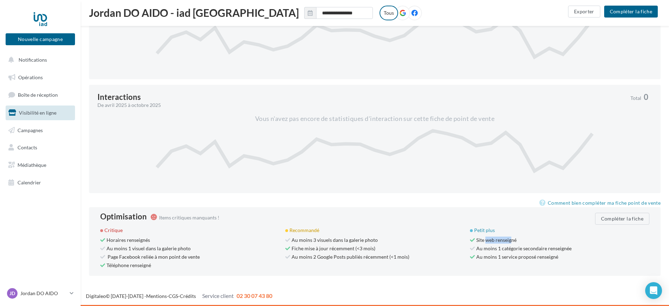
drag, startPoint x: 492, startPoint y: 241, endPoint x: 512, endPoint y: 241, distance: 20.0
click at [512, 241] on span "Site web renseigné" at bounding box center [493, 240] width 47 height 6
drag, startPoint x: 488, startPoint y: 249, endPoint x: 553, endPoint y: 251, distance: 65.2
click at [553, 251] on span "Au moins 1 catégorie secondaire renseignée" at bounding box center [521, 248] width 102 height 6
